Goal: Task Accomplishment & Management: Manage account settings

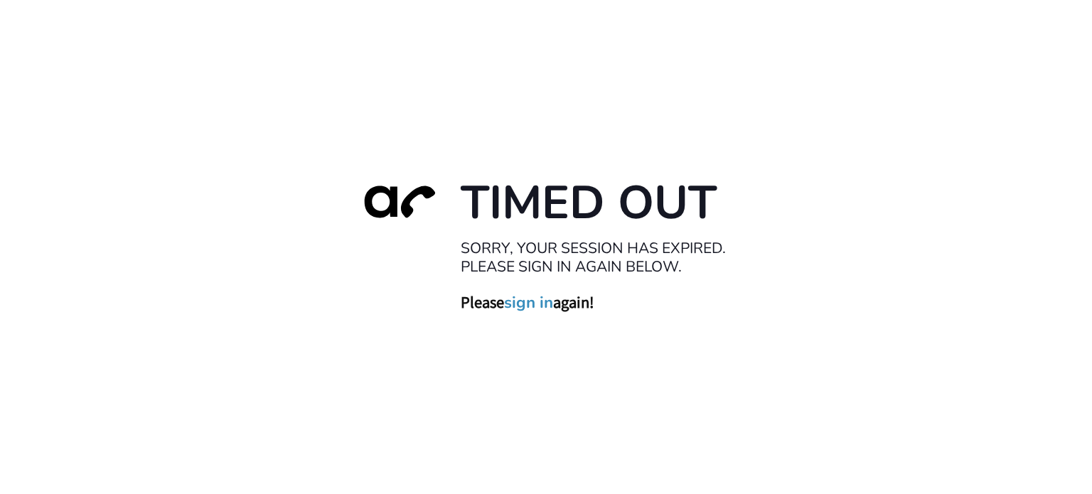
click at [516, 305] on link "sign in" at bounding box center [528, 302] width 49 height 20
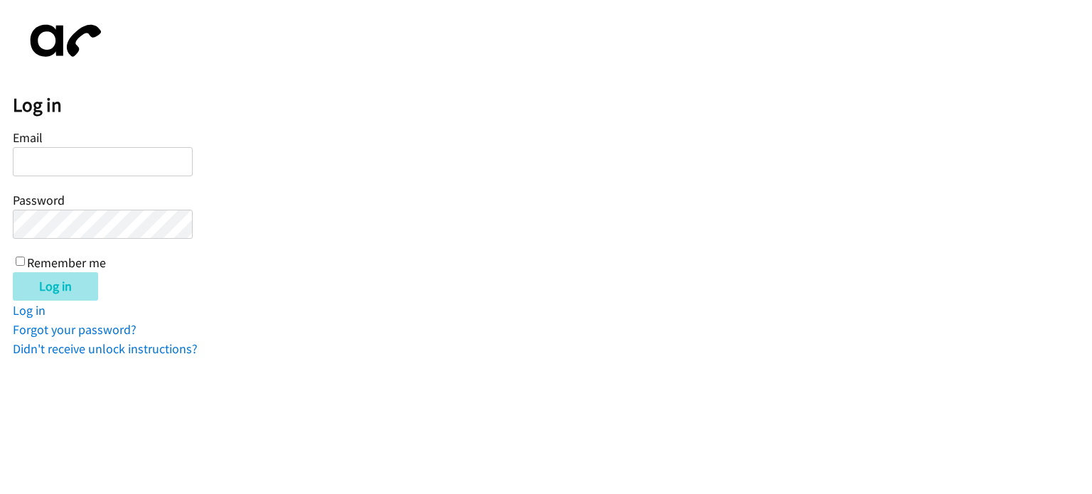
type input "mfane@lendingpoint.com"
click at [37, 287] on input "Log in" at bounding box center [55, 286] width 85 height 28
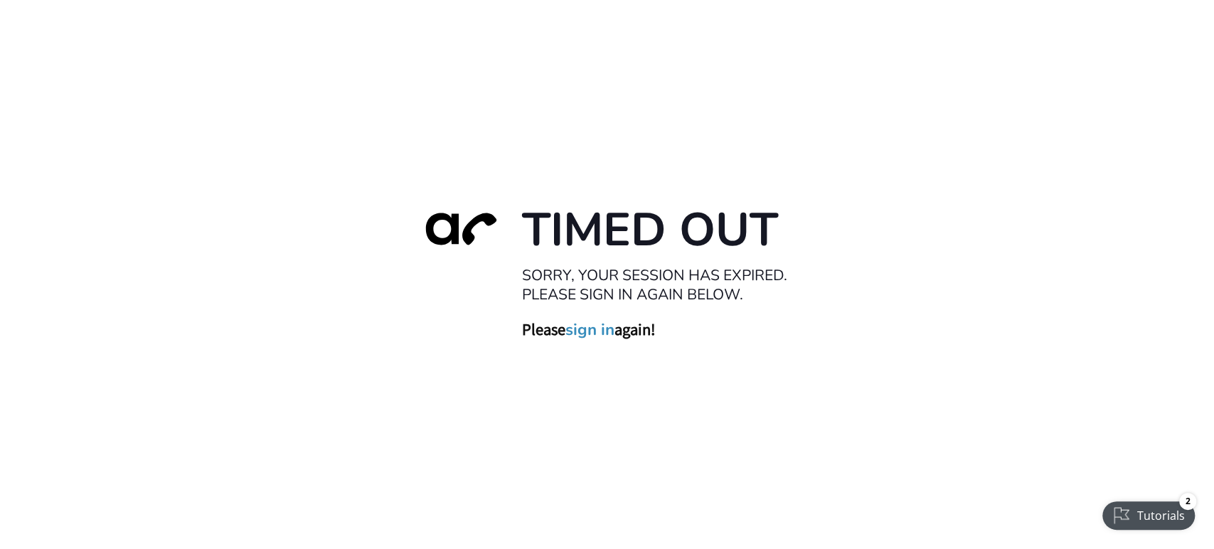
click at [580, 332] on link "sign in" at bounding box center [589, 330] width 49 height 20
